Goal: Task Accomplishment & Management: Use online tool/utility

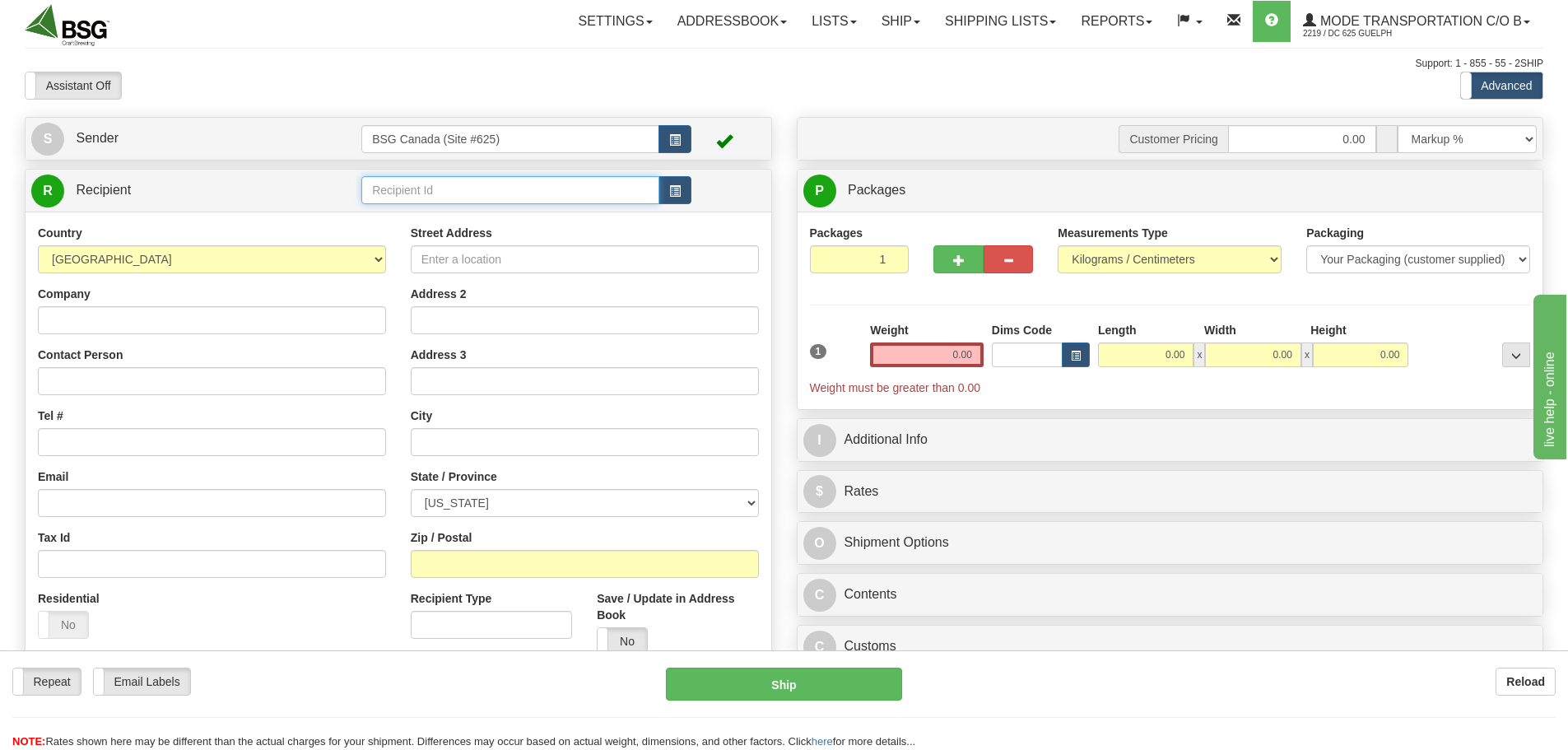
click at [473, 190] on input "text" at bounding box center [510, 190] width 298 height 28
click at [532, 217] on div "PARIS BREWING & MALTING" at bounding box center [507, 216] width 282 height 18
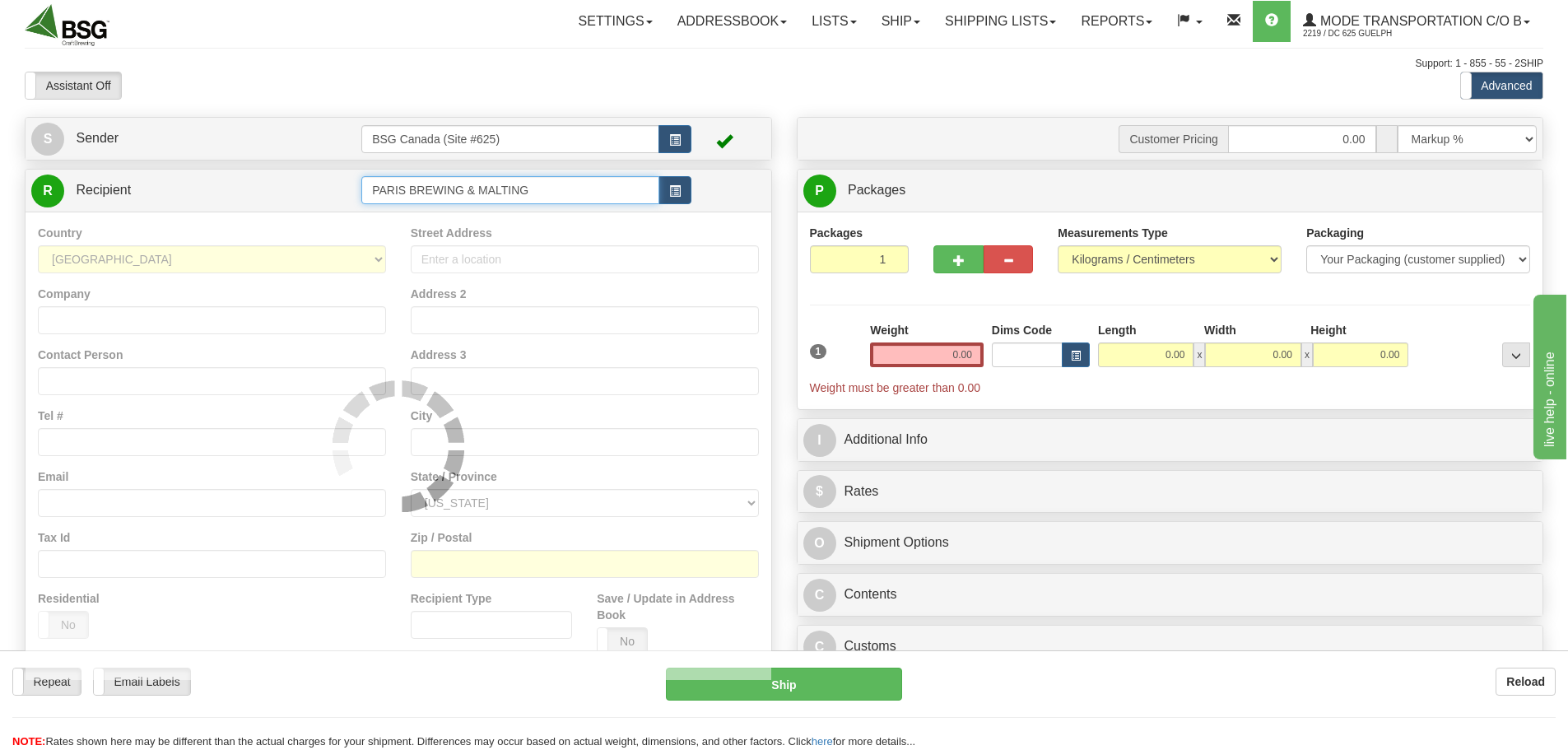
type input "PARIS BREWING & MALTING"
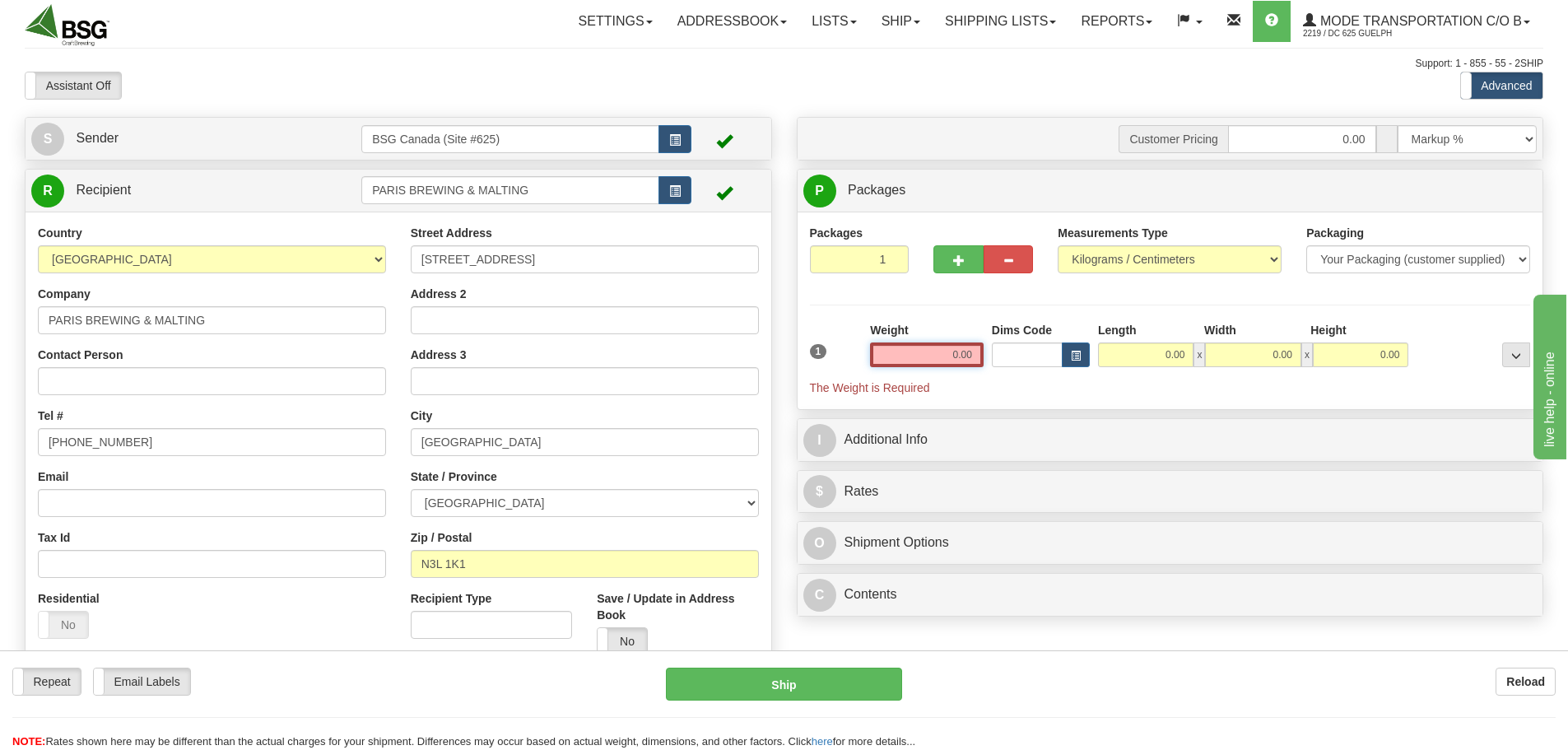
drag, startPoint x: 940, startPoint y: 362, endPoint x: 1140, endPoint y: 380, distance: 200.8
click at [1140, 380] on div "1 Weight 0.00 Dims Code 0.00" at bounding box center [1170, 359] width 730 height 74
paste input "2.0775"
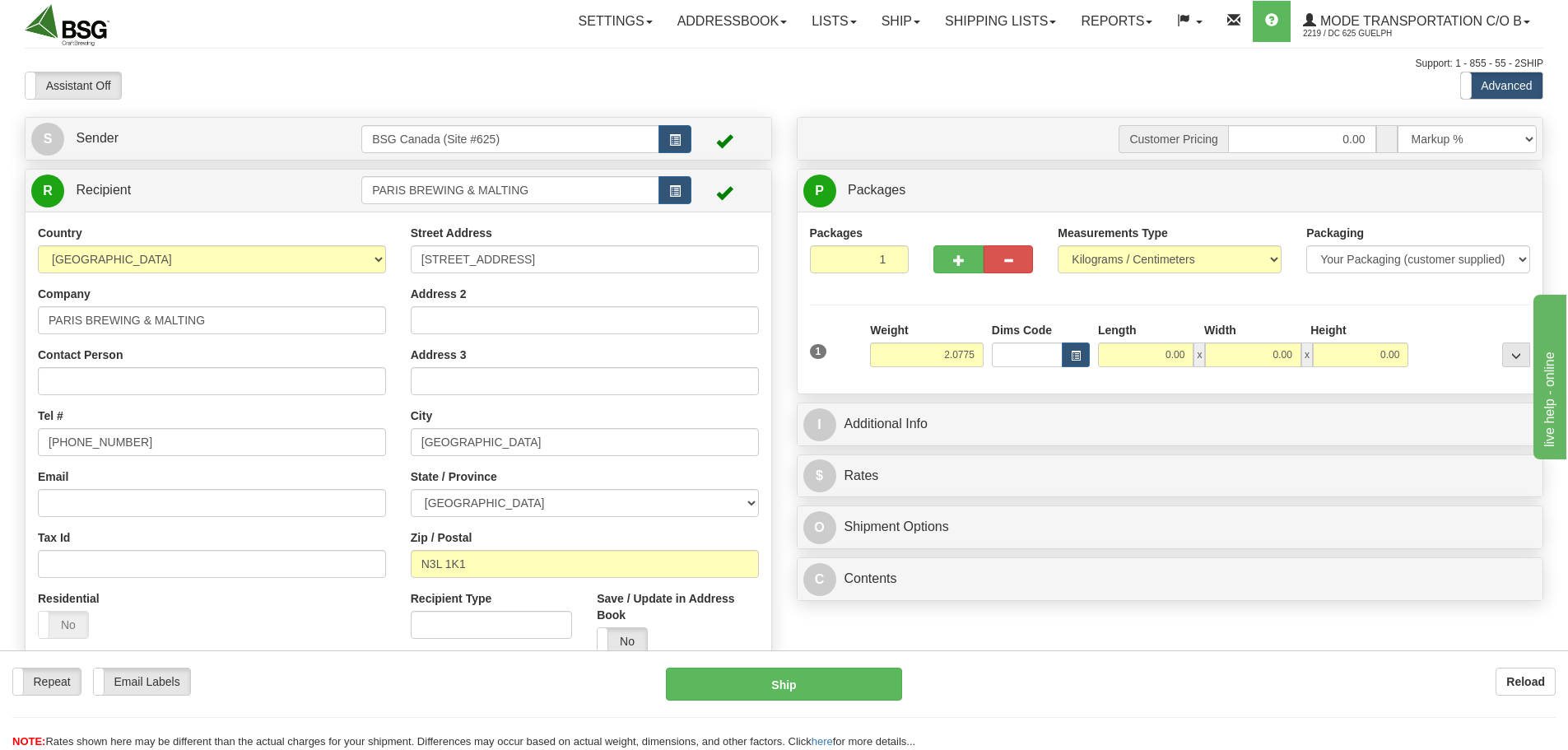
type input "2.08"
click at [1141, 371] on div "1 Weight 2.08 Dims Code 0.00" at bounding box center [1170, 351] width 730 height 58
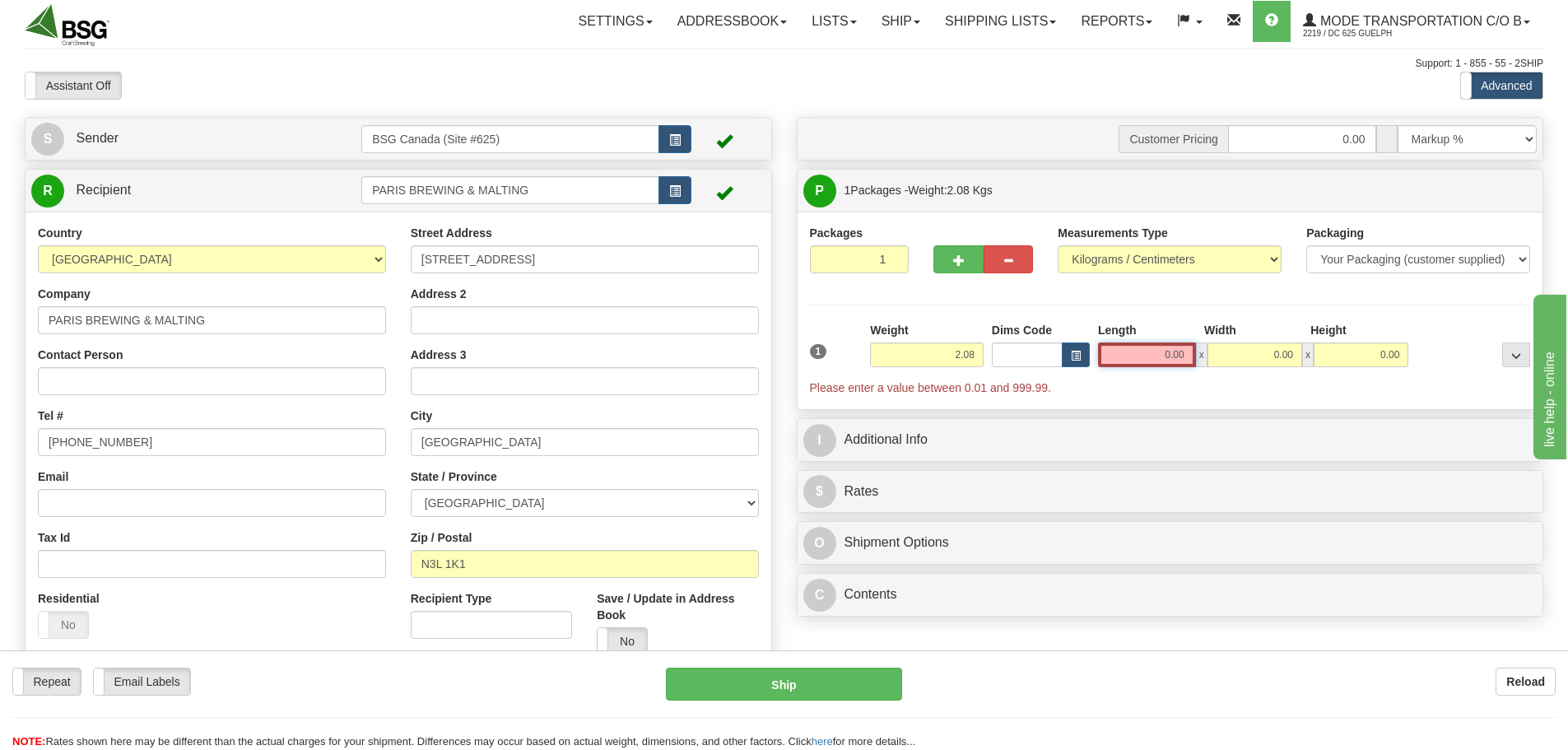
click at [1131, 361] on input "0.00" at bounding box center [1146, 355] width 98 height 25
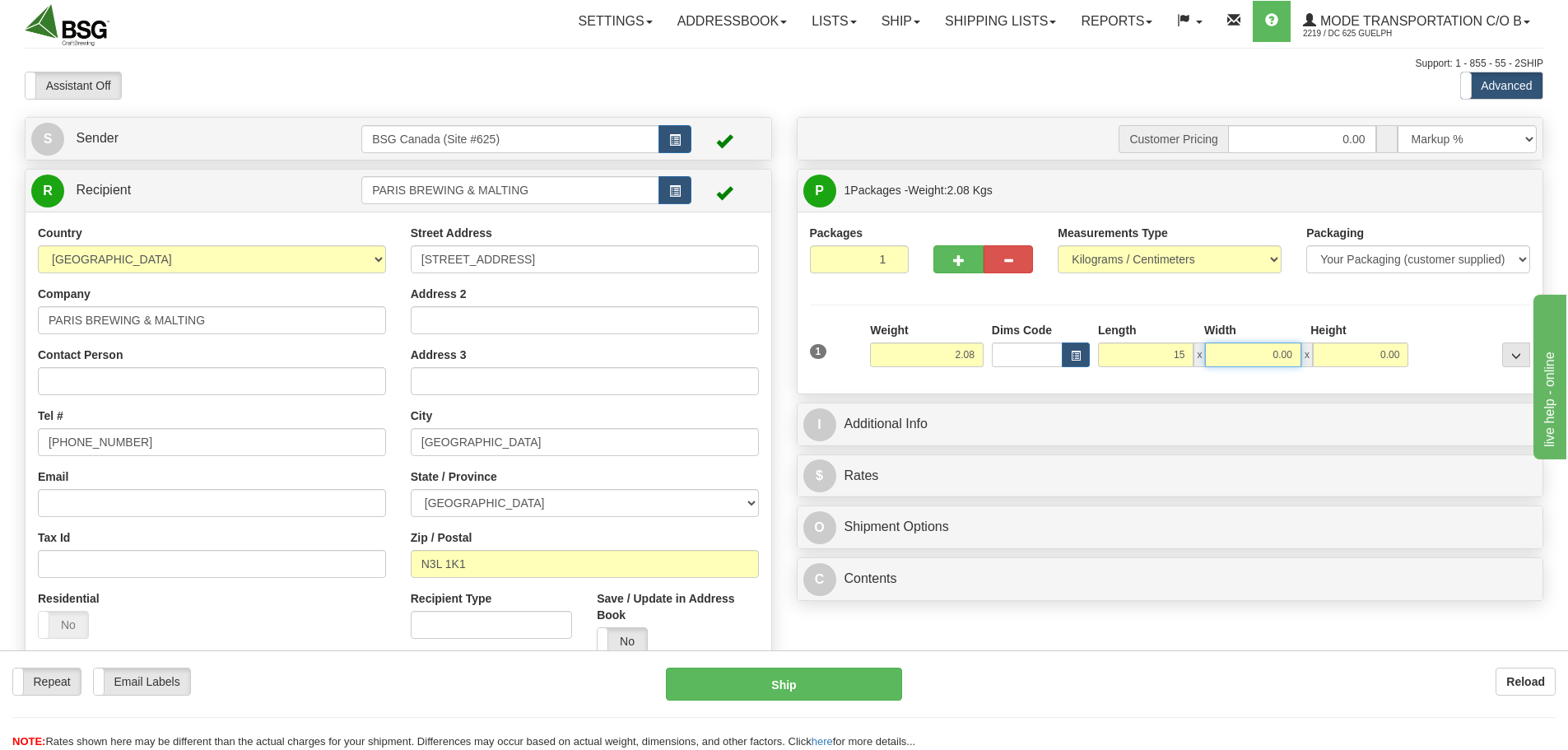
type input "15.00"
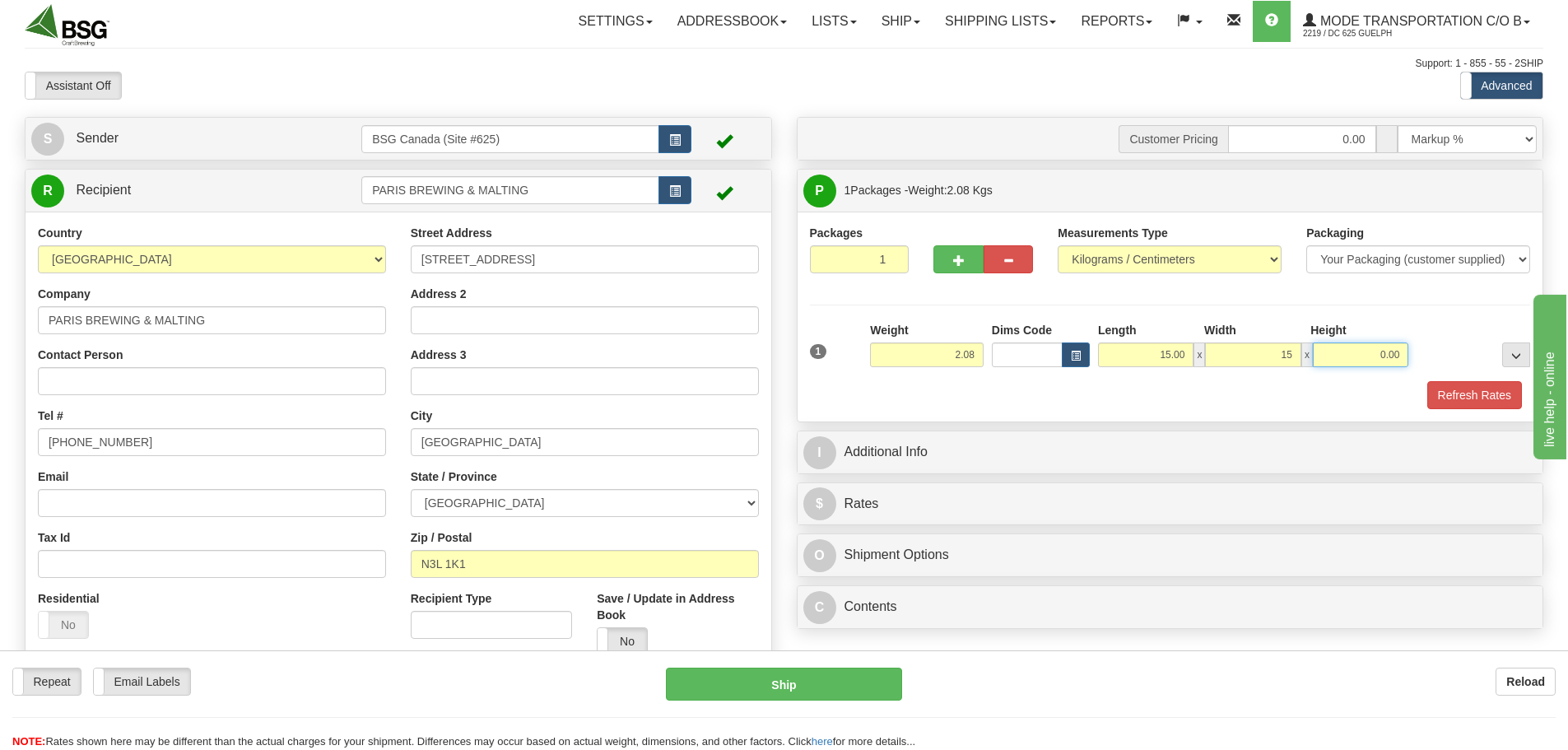
type input "15.00"
click at [1468, 383] on button "Refresh Rates" at bounding box center [1474, 395] width 95 height 28
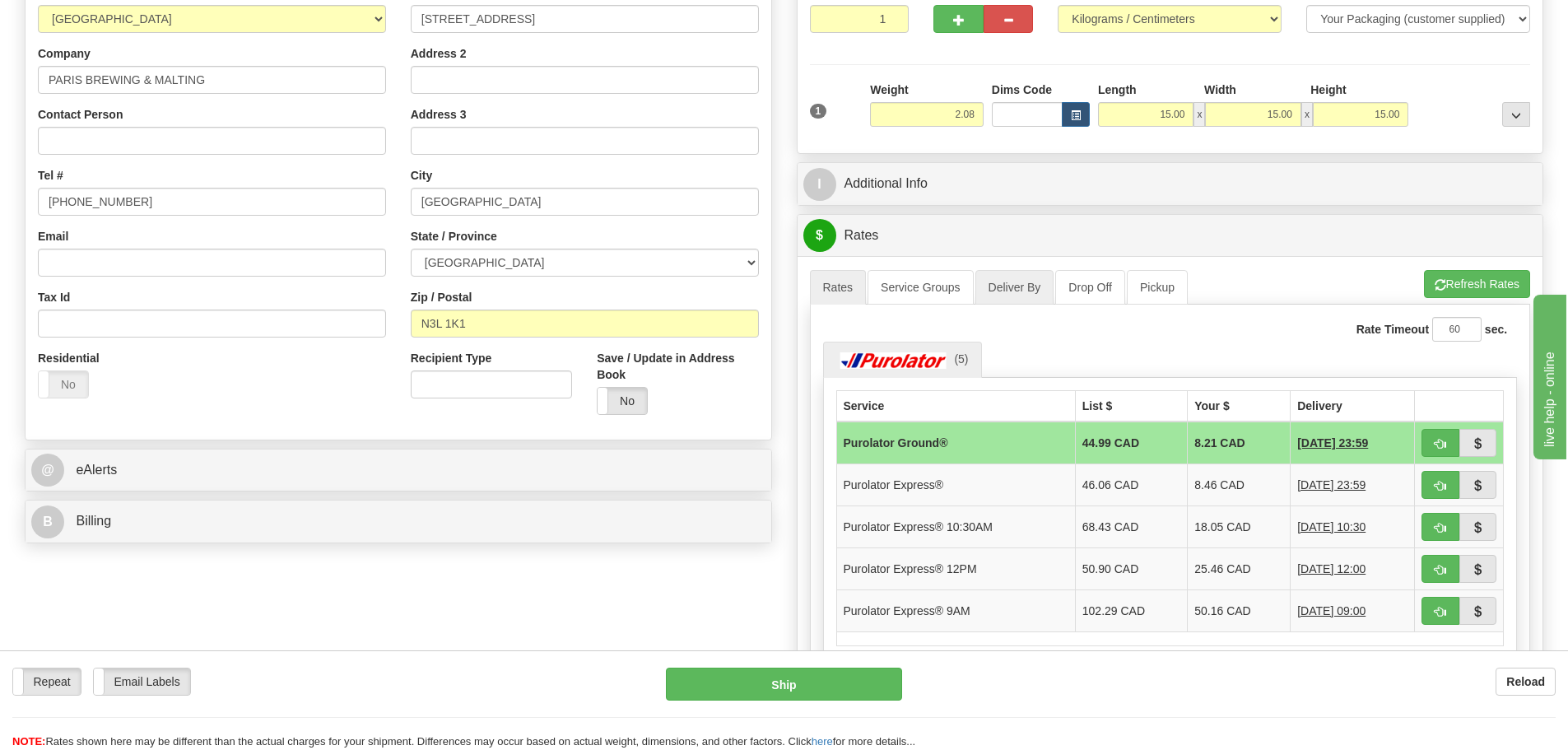
scroll to position [247, 0]
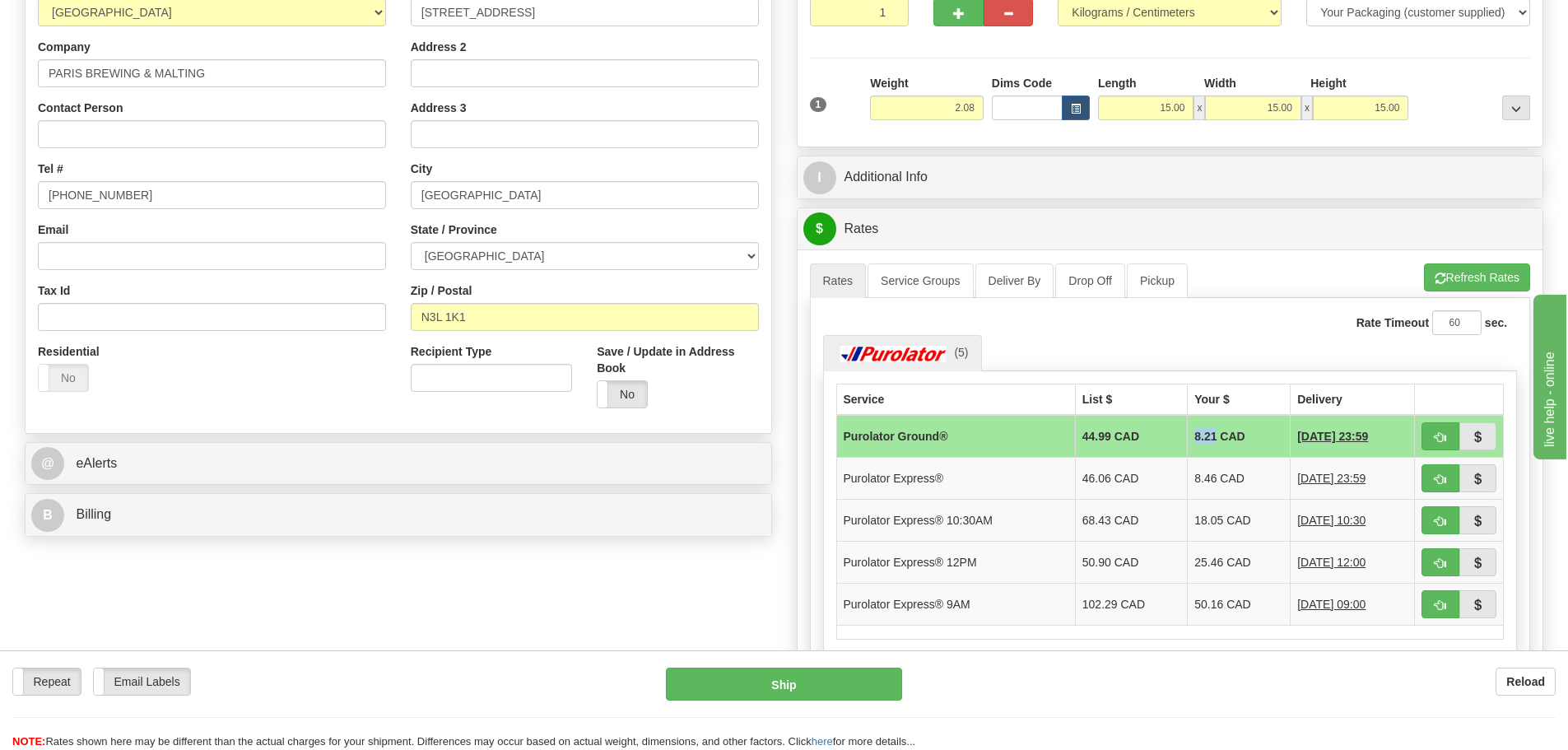
drag, startPoint x: 1175, startPoint y: 437, endPoint x: 1199, endPoint y: 438, distance: 24.0
click at [1199, 438] on td "8.21 CAD" at bounding box center [1239, 436] width 103 height 42
copy td "8.21"
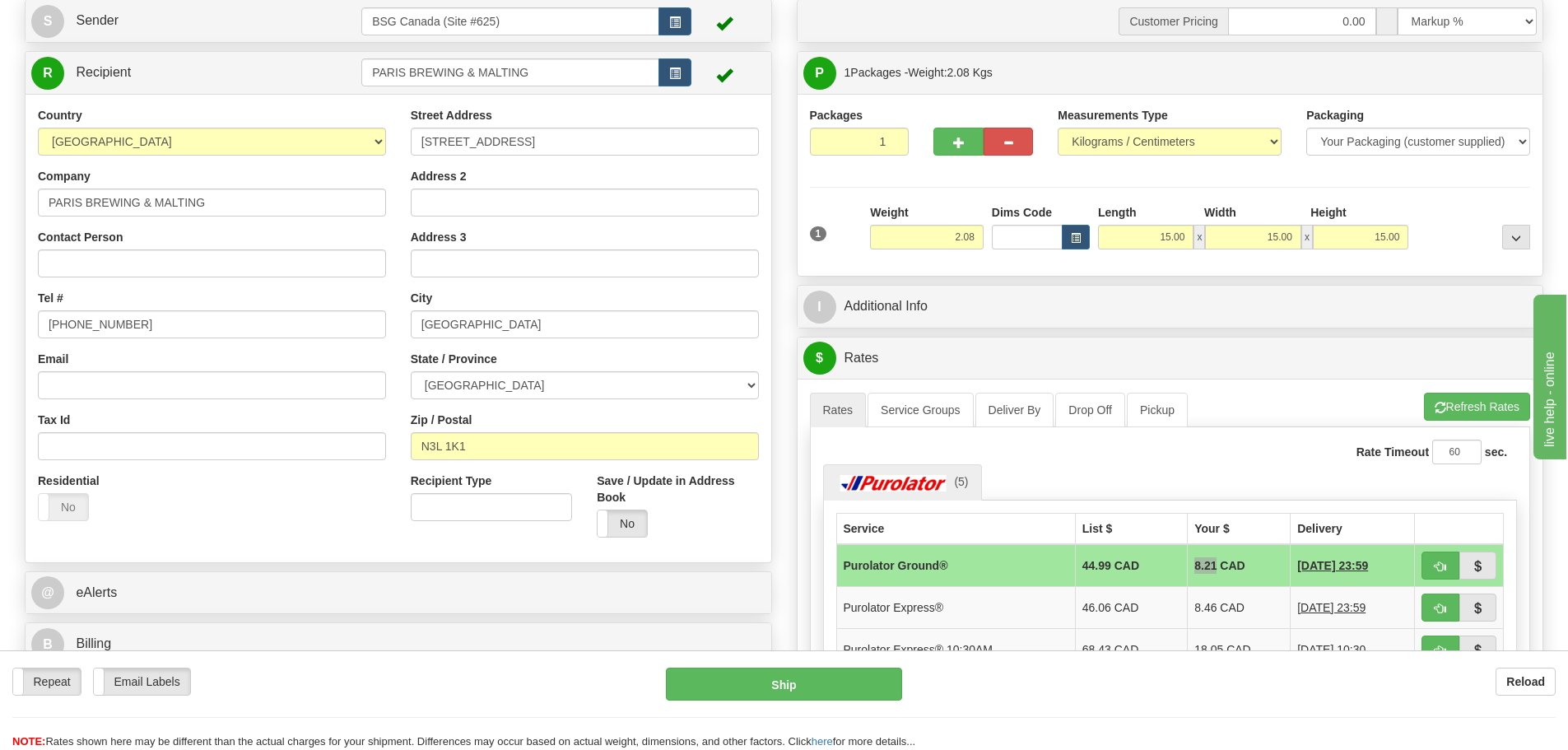
scroll to position [0, 0]
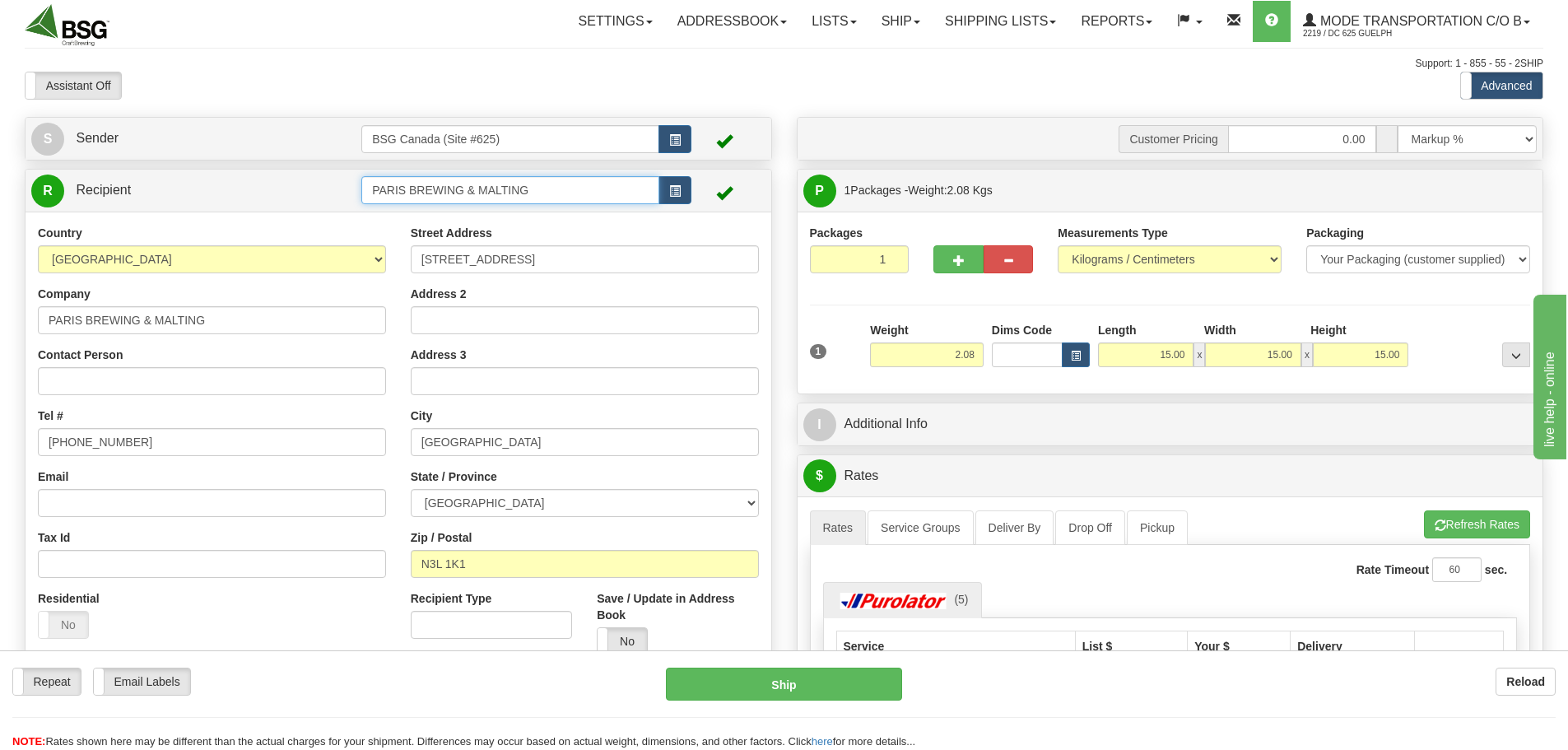
drag, startPoint x: 532, startPoint y: 182, endPoint x: 340, endPoint y: 160, distance: 193.3
click at [344, 173] on tr "R Recipient PARIS BREWING & MALTING" at bounding box center [398, 190] width 734 height 34
type input "brunswick"
